Goal: Task Accomplishment & Management: Manage account settings

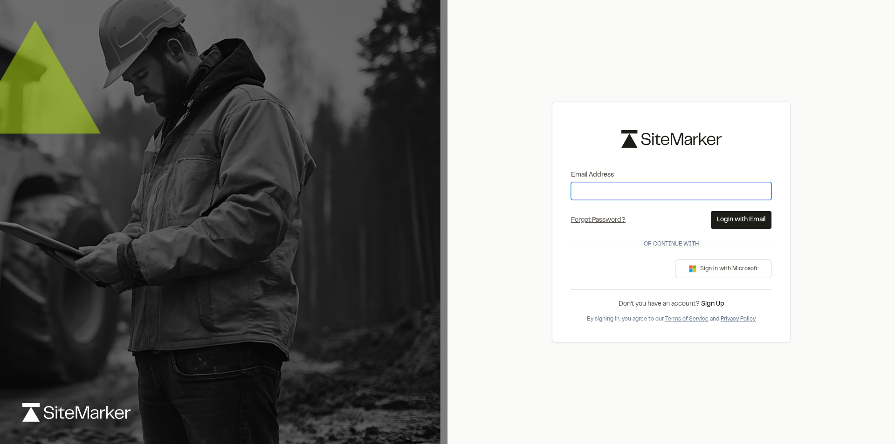
click at [601, 192] on input "Email Address" at bounding box center [671, 191] width 200 height 18
type input "**********"
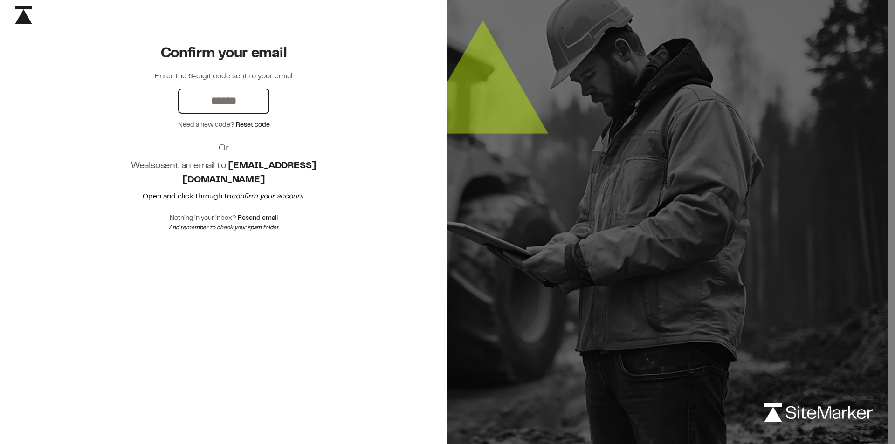
click at [221, 103] on input "text" at bounding box center [223, 100] width 89 height 23
click at [251, 213] on button "Resend email" at bounding box center [258, 218] width 40 height 10
click at [221, 93] on input "text" at bounding box center [223, 100] width 89 height 23
type input "******"
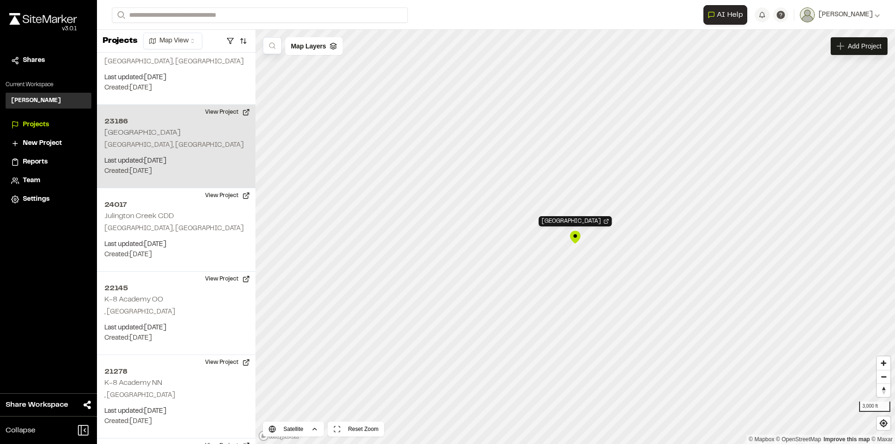
scroll to position [1370, 0]
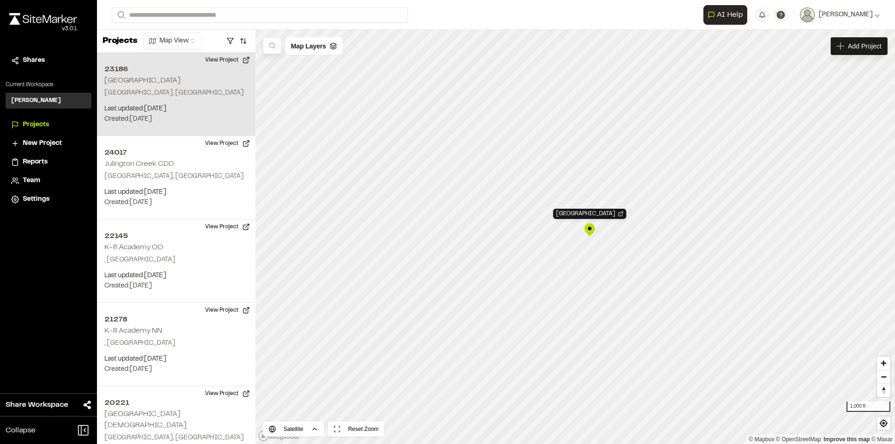
click at [590, 234] on div "23186 Wynnfield Lakes" at bounding box center [590, 230] width 14 height 14
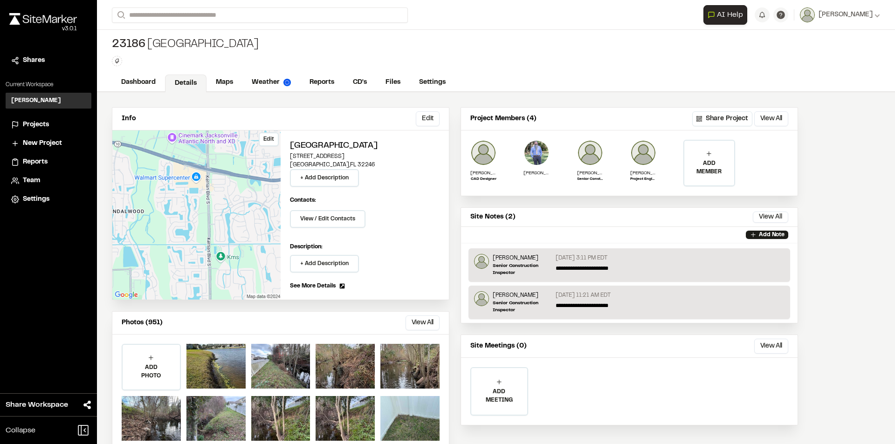
click at [207, 212] on div "Edit" at bounding box center [196, 214] width 168 height 169
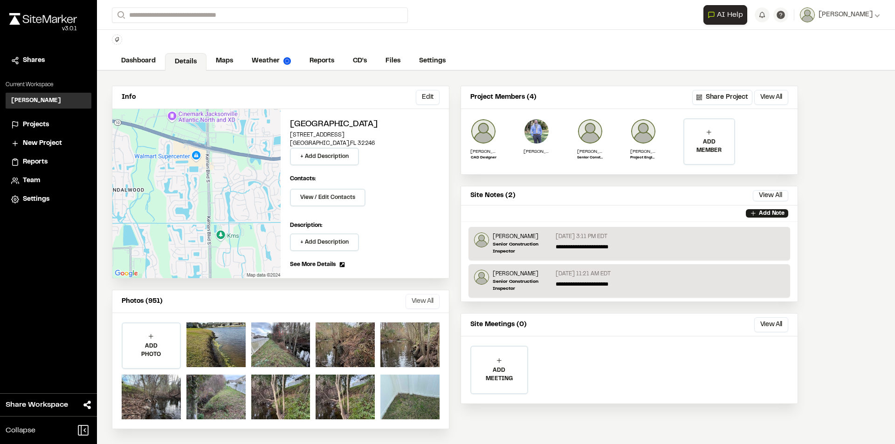
click at [422, 302] on button "View All" at bounding box center [422, 301] width 34 height 15
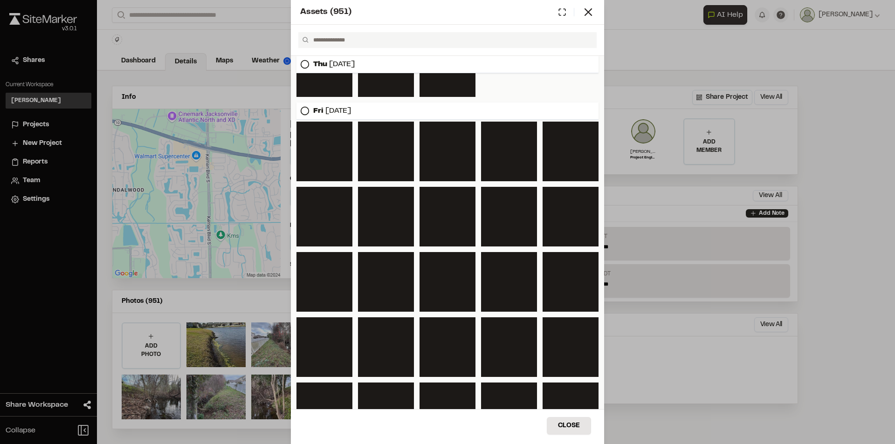
scroll to position [1103, 0]
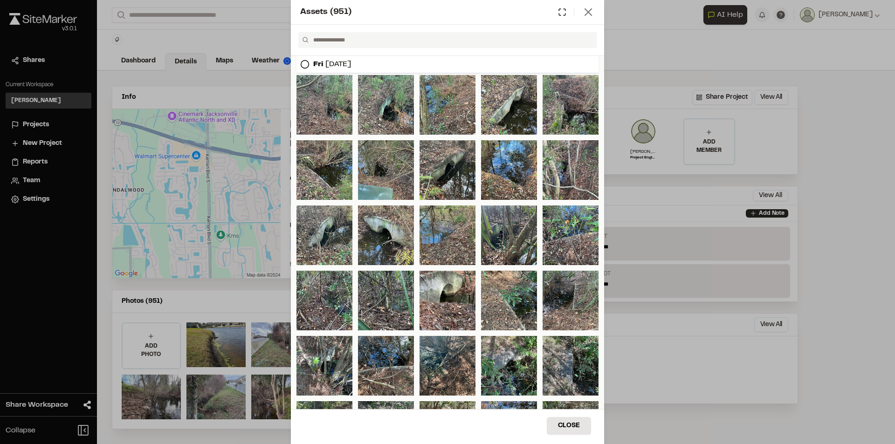
click at [591, 10] on icon at bounding box center [588, 12] width 13 height 13
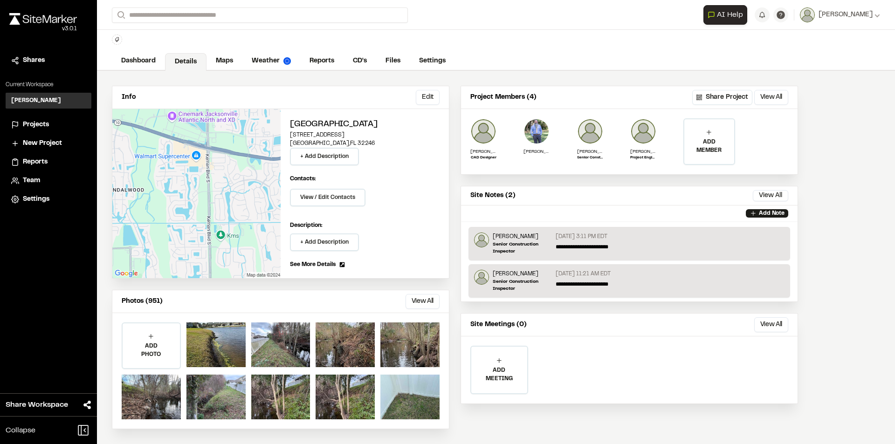
click at [218, 53] on link "Maps" at bounding box center [224, 61] width 36 height 18
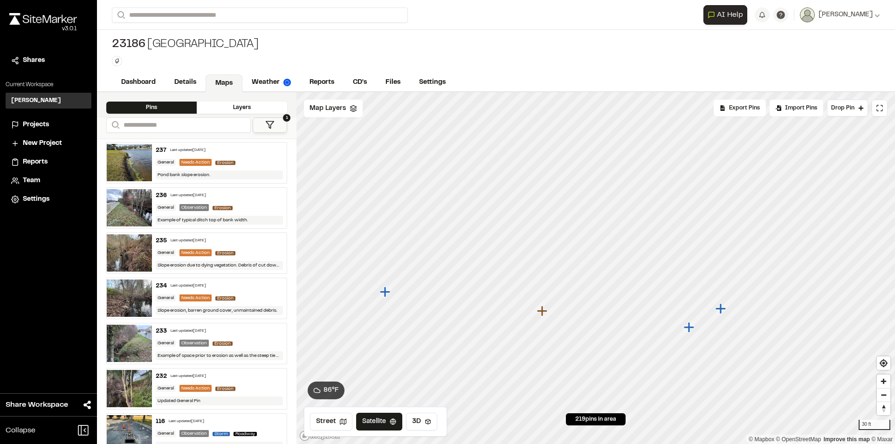
click at [543, 314] on icon "Map marker" at bounding box center [542, 311] width 10 height 10
